Goal: Task Accomplishment & Management: Manage account settings

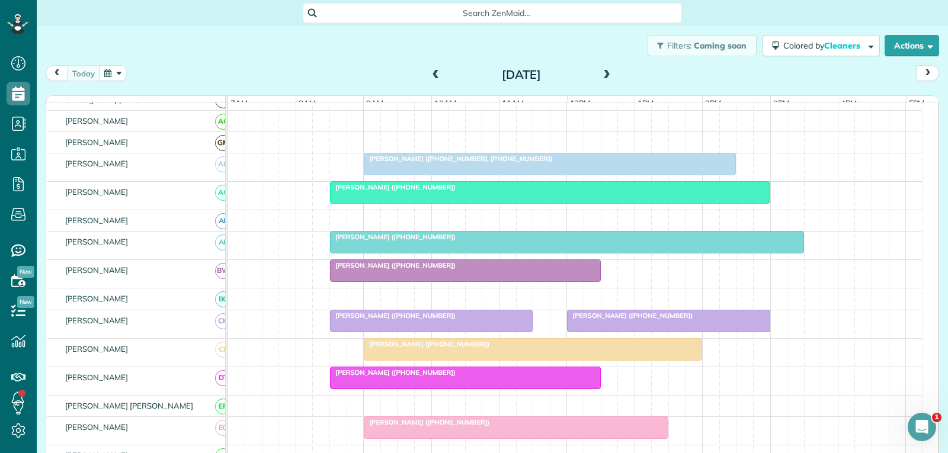
scroll to position [118, 0]
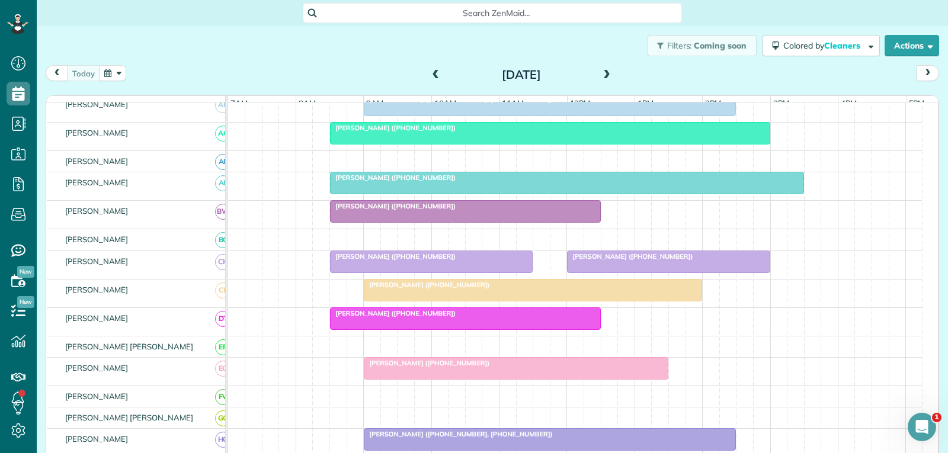
click at [547, 299] on div at bounding box center [532, 290] width 337 height 21
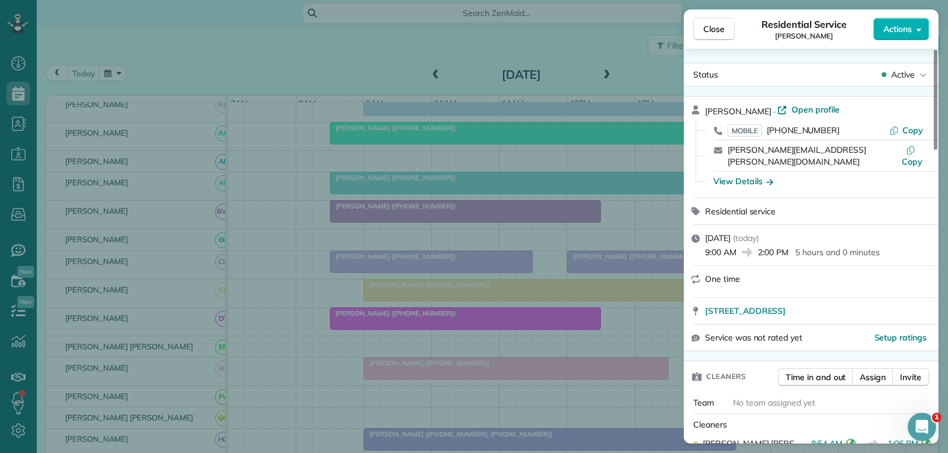
scroll to position [118, 0]
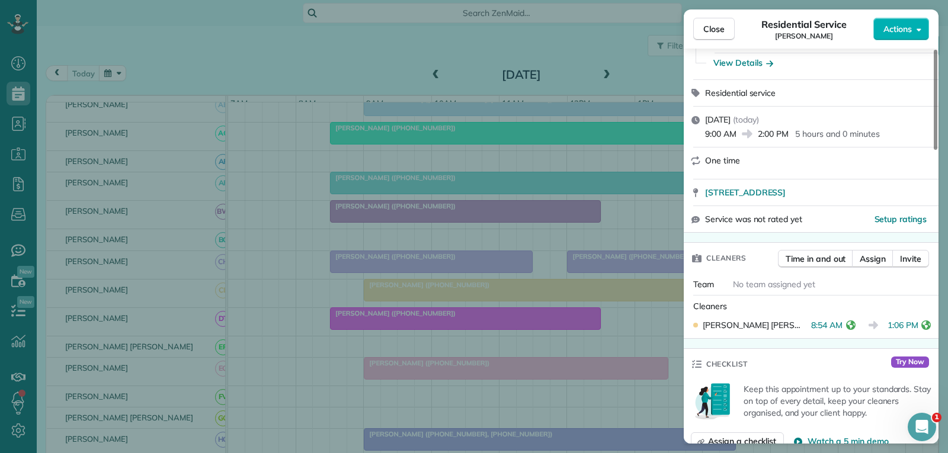
drag, startPoint x: 720, startPoint y: 32, endPoint x: 717, endPoint y: 62, distance: 29.8
click at [720, 32] on span "Close" at bounding box center [713, 29] width 21 height 12
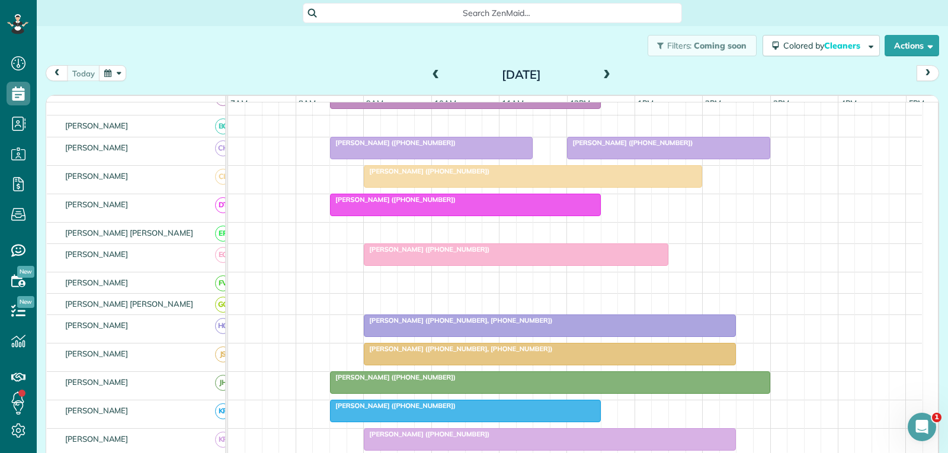
scroll to position [237, 0]
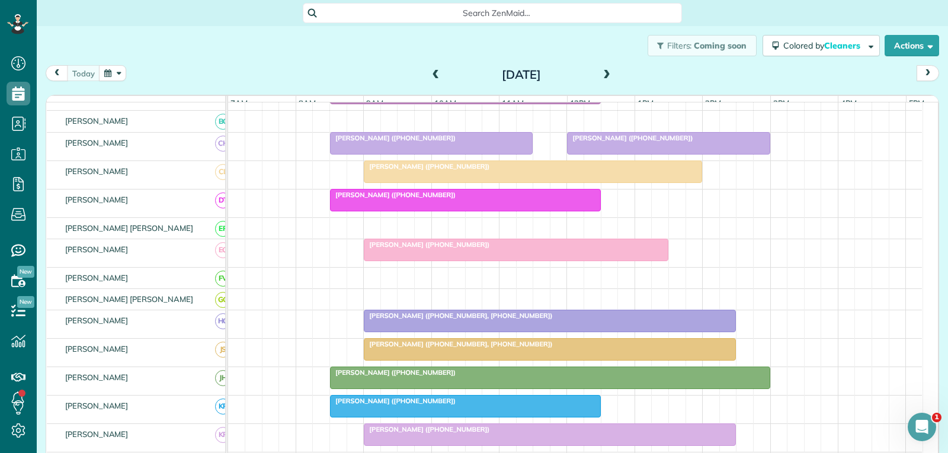
click at [529, 320] on div "[PERSON_NAME] ([PHONE_NUMBER], [PHONE_NUMBER])" at bounding box center [549, 316] width 365 height 8
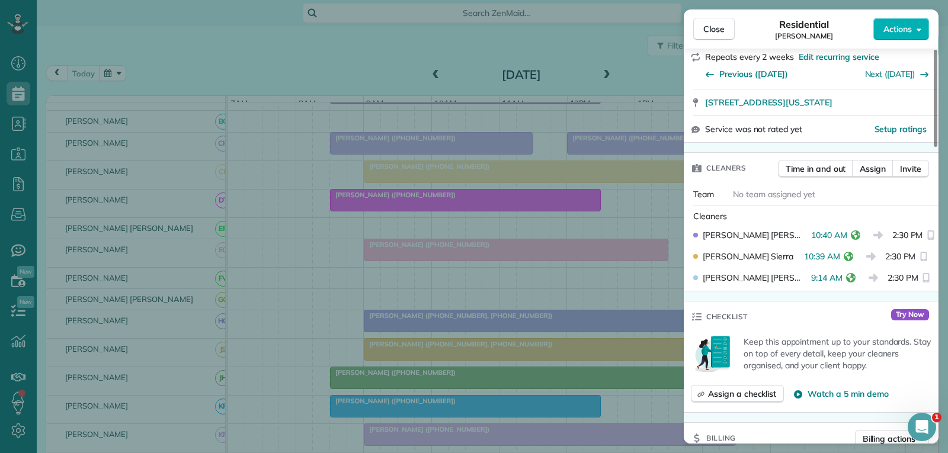
scroll to position [237, 0]
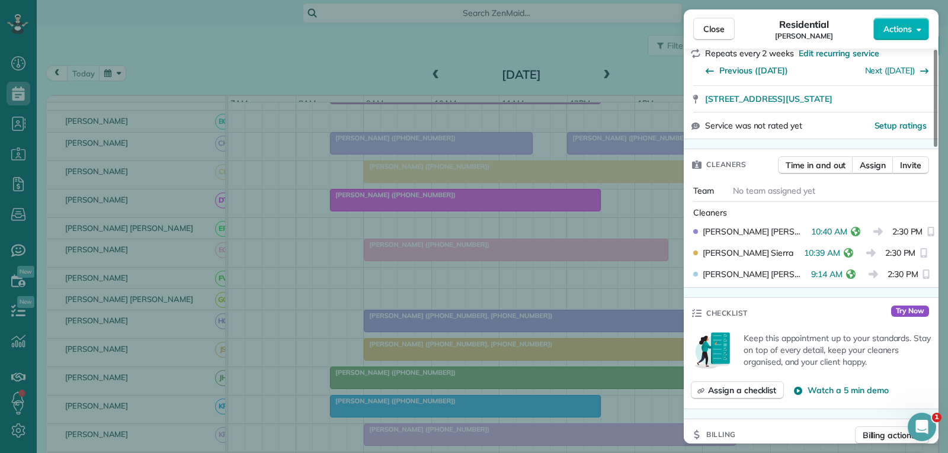
drag, startPoint x: 720, startPoint y: 28, endPoint x: 650, endPoint y: 122, distance: 117.2
click at [720, 28] on span "Close" at bounding box center [713, 29] width 21 height 12
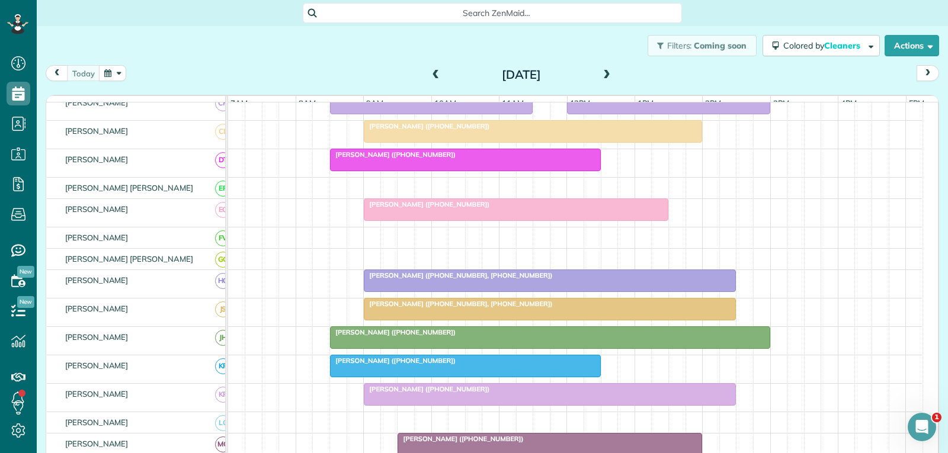
scroll to position [296, 0]
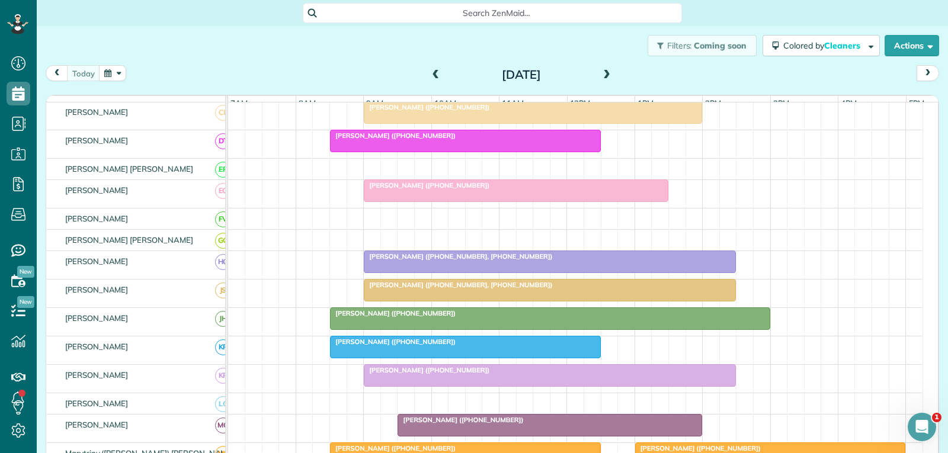
click at [453, 318] on div "[PERSON_NAME] ([PHONE_NUMBER])" at bounding box center [550, 313] width 433 height 8
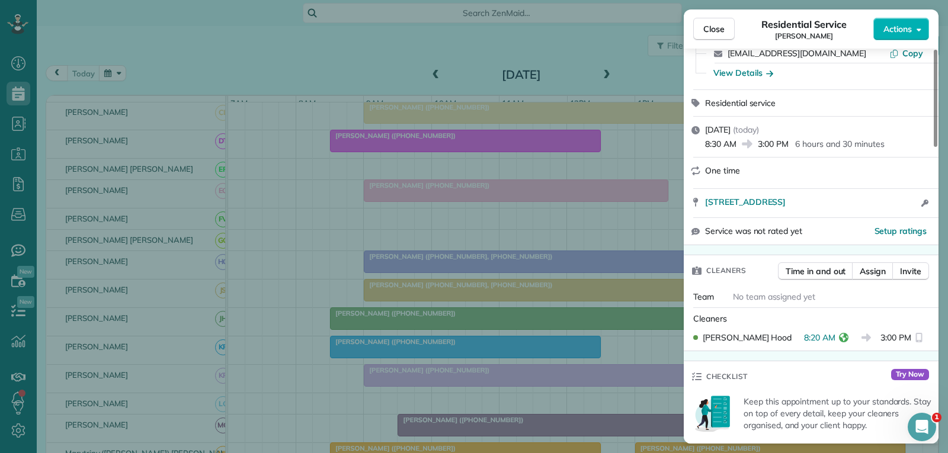
scroll to position [118, 0]
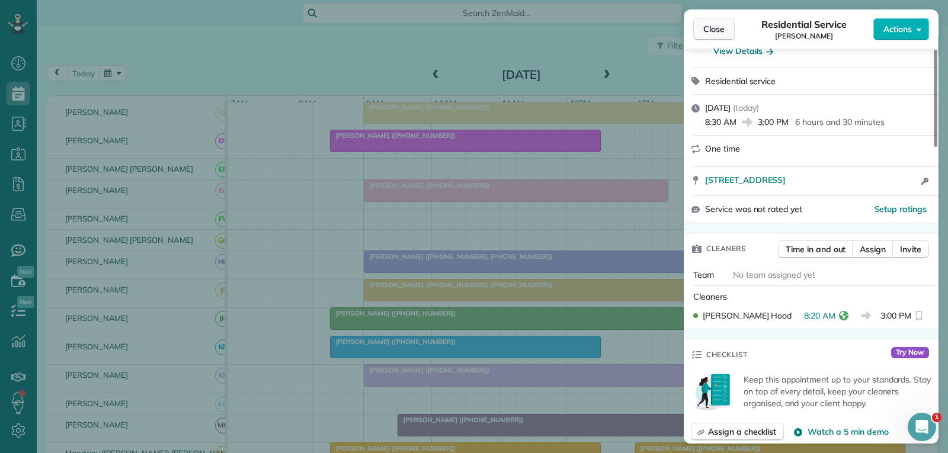
click at [719, 30] on span "Close" at bounding box center [713, 29] width 21 height 12
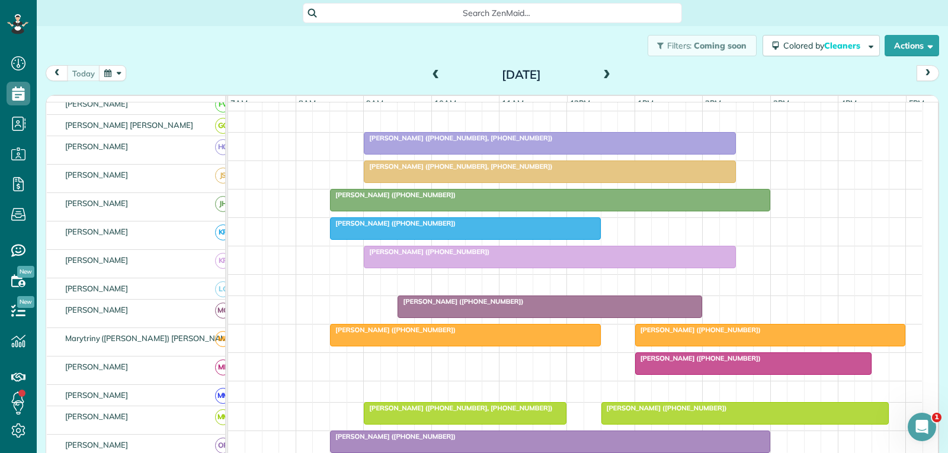
scroll to position [415, 0]
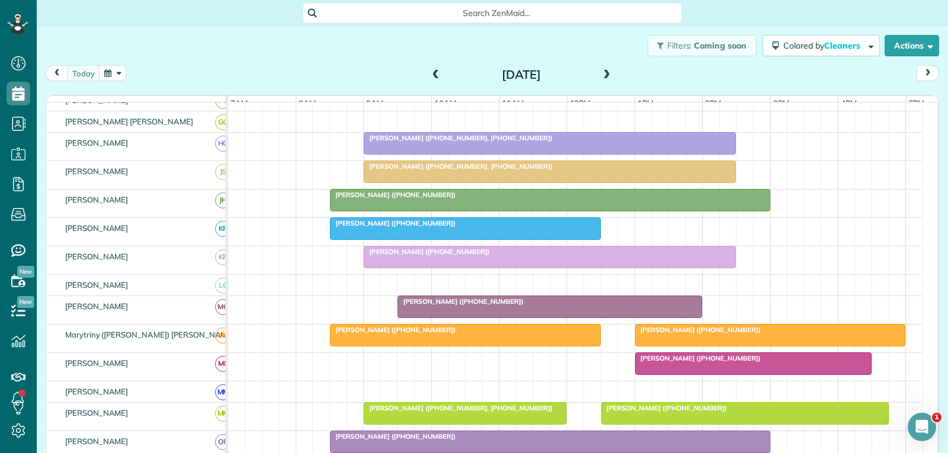
click at [499, 228] on div "[PERSON_NAME] ([PHONE_NUMBER])" at bounding box center [466, 223] width 264 height 8
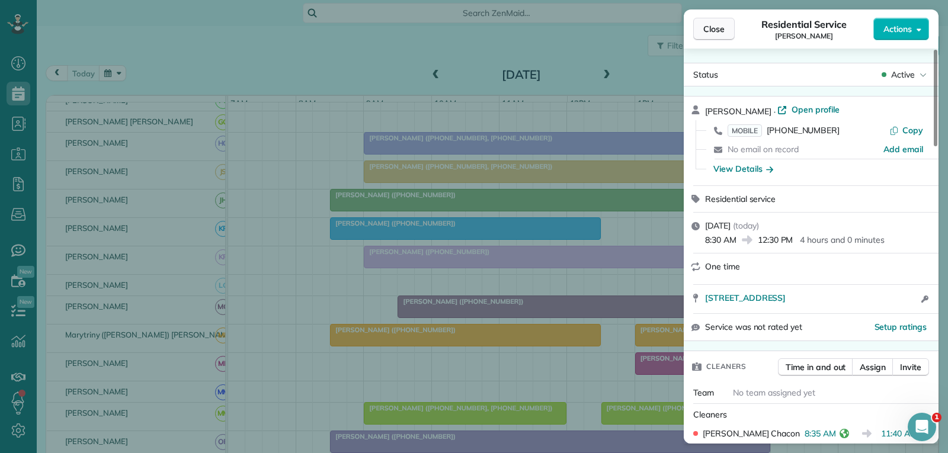
click at [710, 25] on span "Close" at bounding box center [713, 29] width 21 height 12
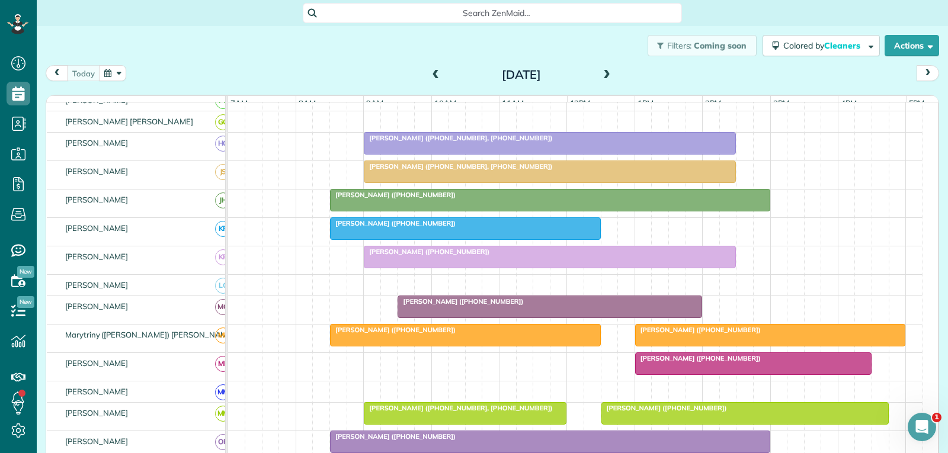
scroll to position [20, 0]
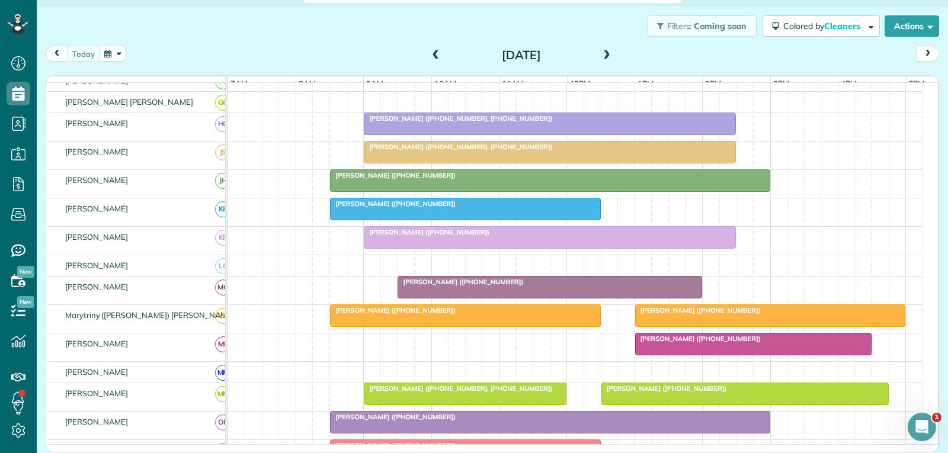
click at [777, 355] on div at bounding box center [753, 344] width 235 height 21
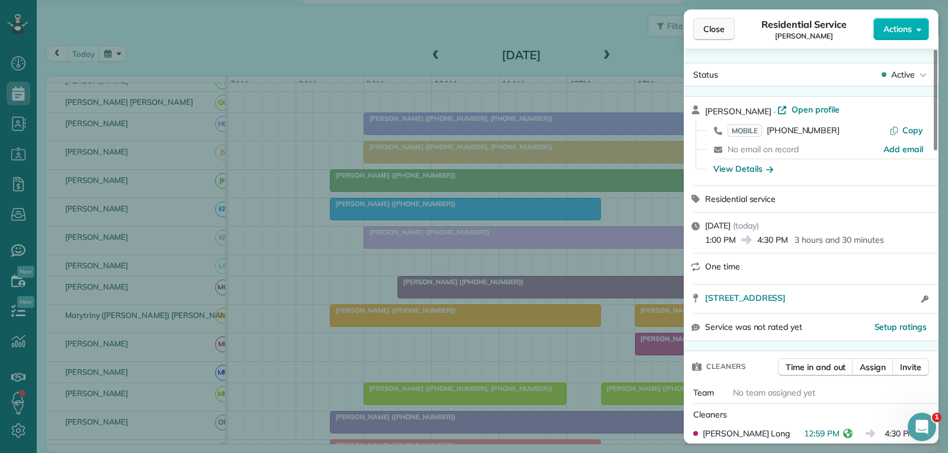
click at [726, 31] on button "Close" at bounding box center [713, 29] width 41 height 23
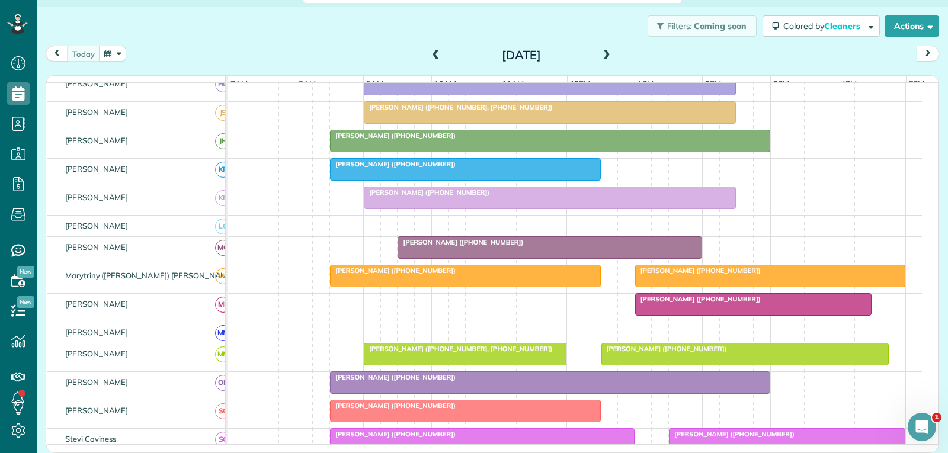
scroll to position [474, 0]
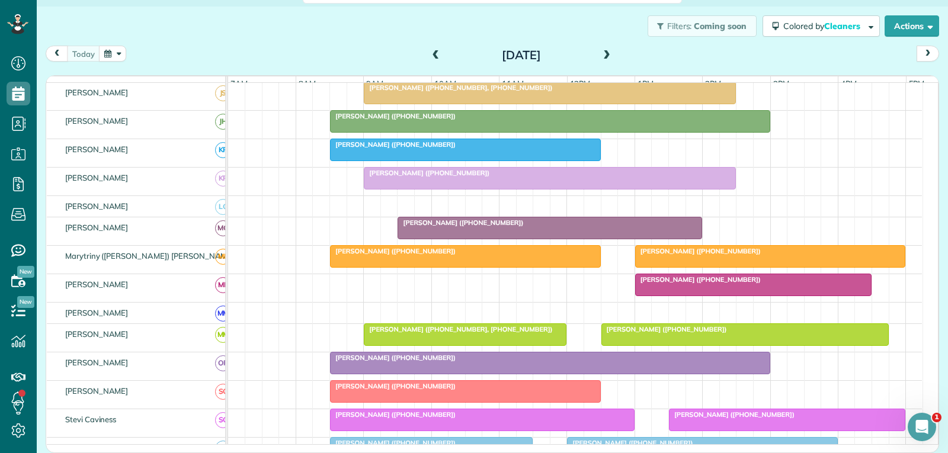
click at [567, 362] on div "[PERSON_NAME] ([PHONE_NUMBER])" at bounding box center [550, 358] width 433 height 8
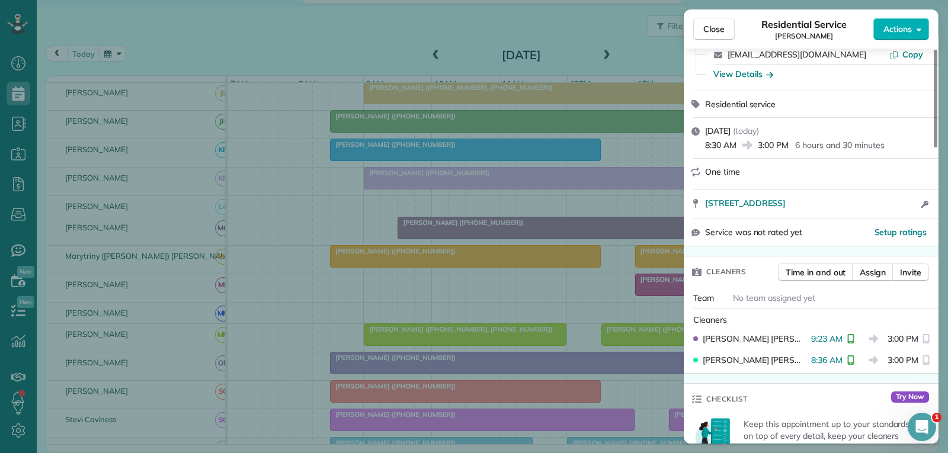
scroll to position [118, 0]
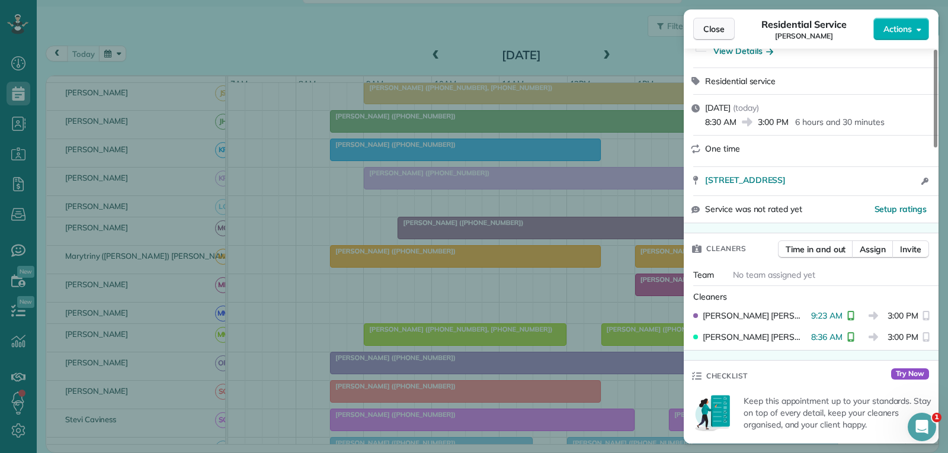
click at [720, 28] on span "Close" at bounding box center [713, 29] width 21 height 12
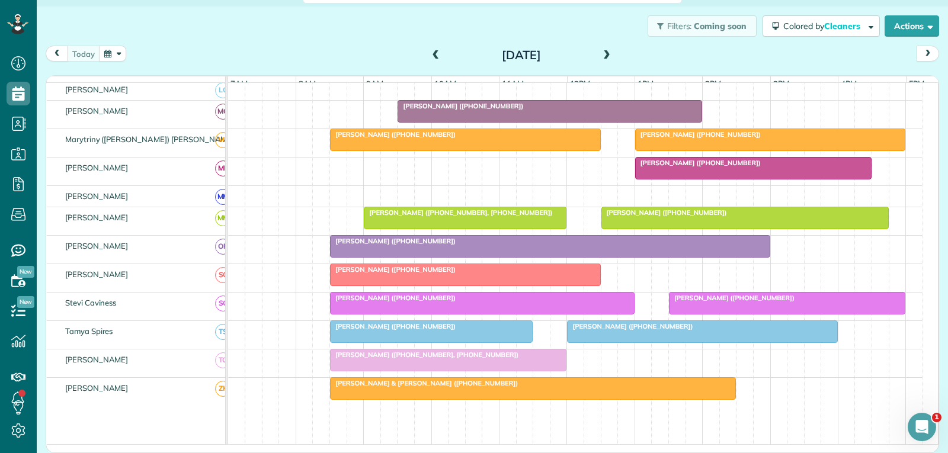
scroll to position [592, 0]
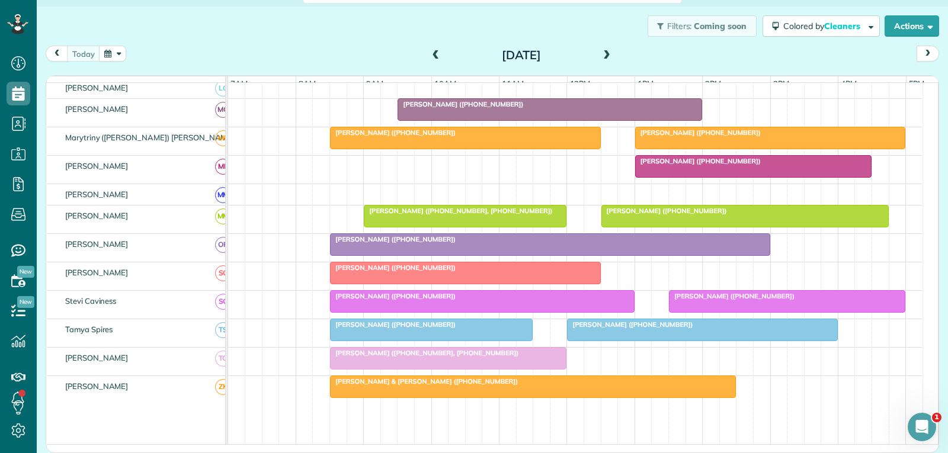
click at [719, 311] on div at bounding box center [787, 301] width 235 height 21
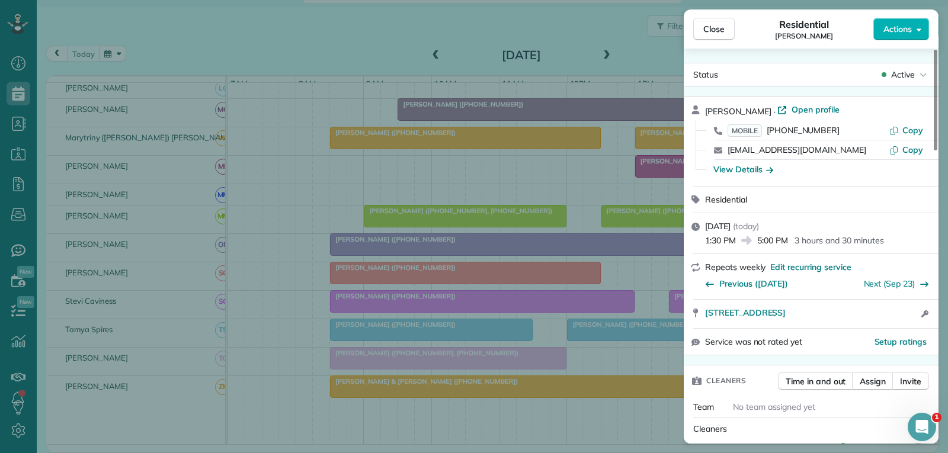
scroll to position [237, 0]
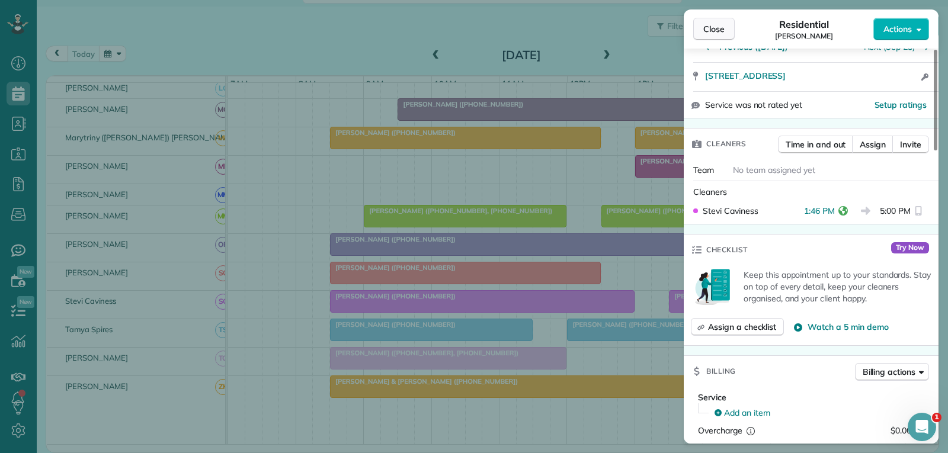
click at [718, 28] on span "Close" at bounding box center [713, 29] width 21 height 12
